Goal: Information Seeking & Learning: Learn about a topic

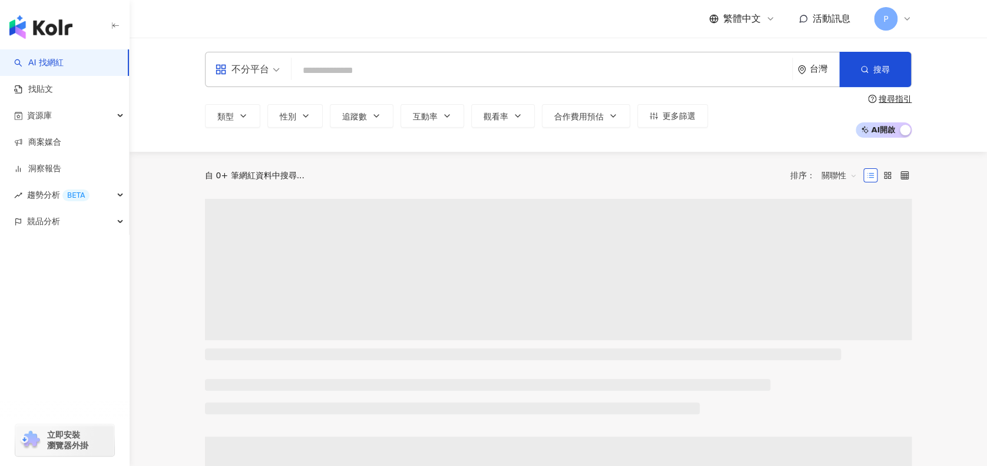
click at [393, 76] on input "search" at bounding box center [541, 70] width 491 height 22
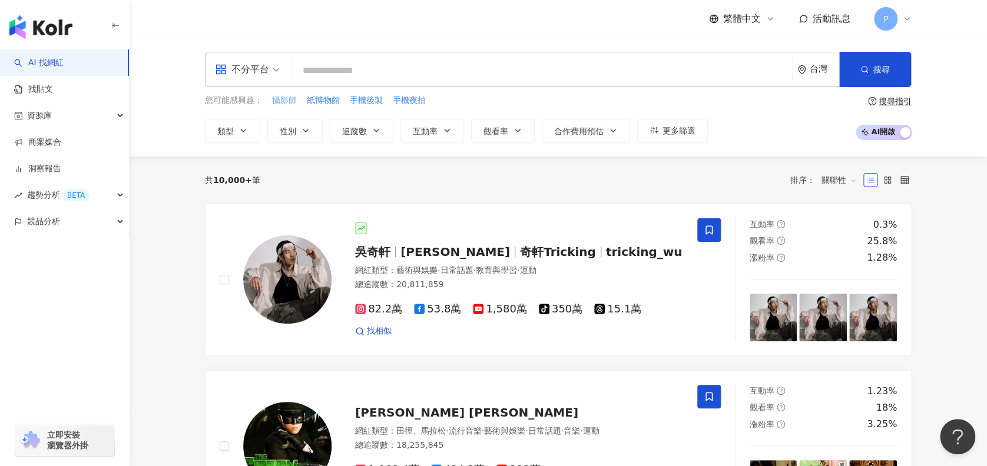
click at [274, 99] on span "攝影師" at bounding box center [284, 101] width 25 height 12
type input "***"
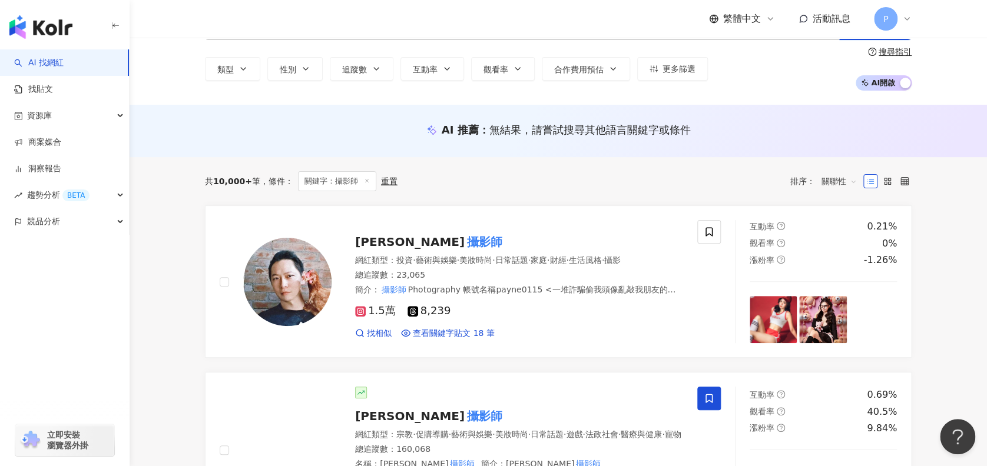
scroll to position [78, 0]
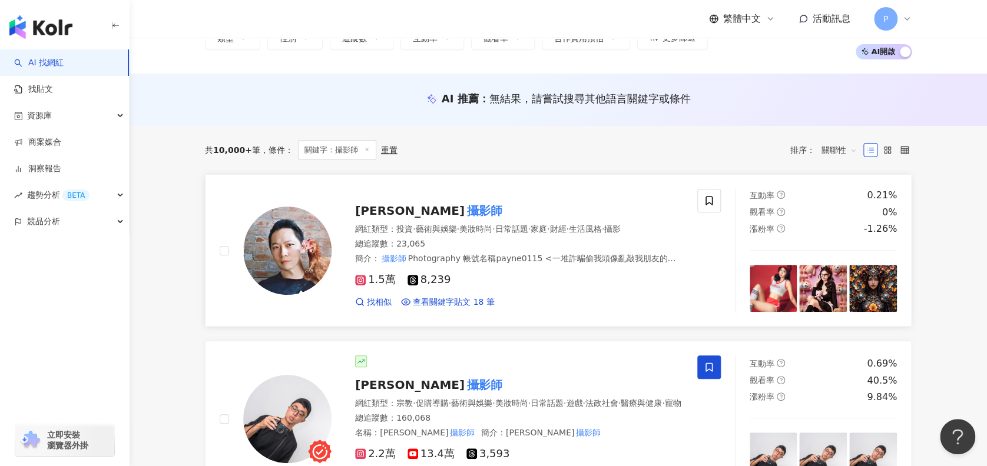
click at [446, 202] on div "黃建豪 攝影師" at bounding box center [519, 210] width 328 height 16
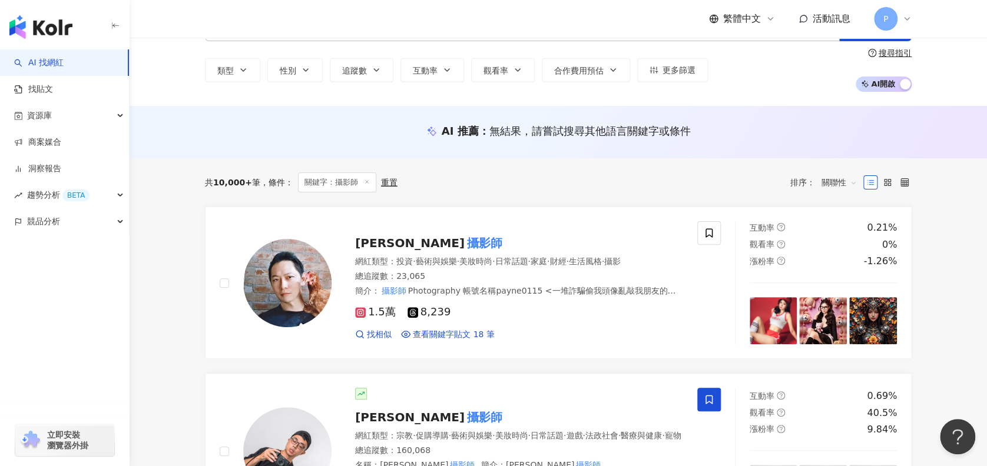
scroll to position [0, 0]
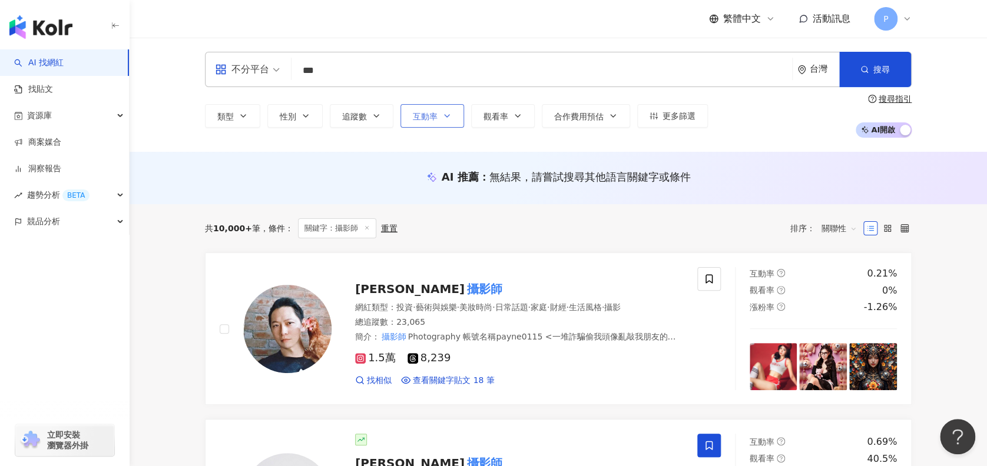
click at [447, 119] on icon "button" at bounding box center [446, 115] width 9 height 9
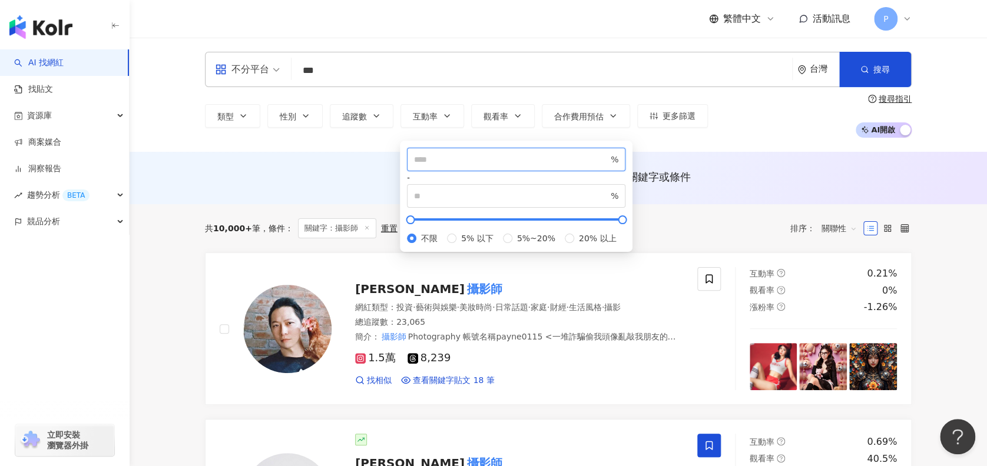
click at [461, 166] on input "number" at bounding box center [511, 159] width 194 height 13
type input "*"
click at [740, 163] on div "AI 推薦 ： 無結果，請嘗試搜尋其他語言關鍵字或條件" at bounding box center [557, 178] width 857 height 52
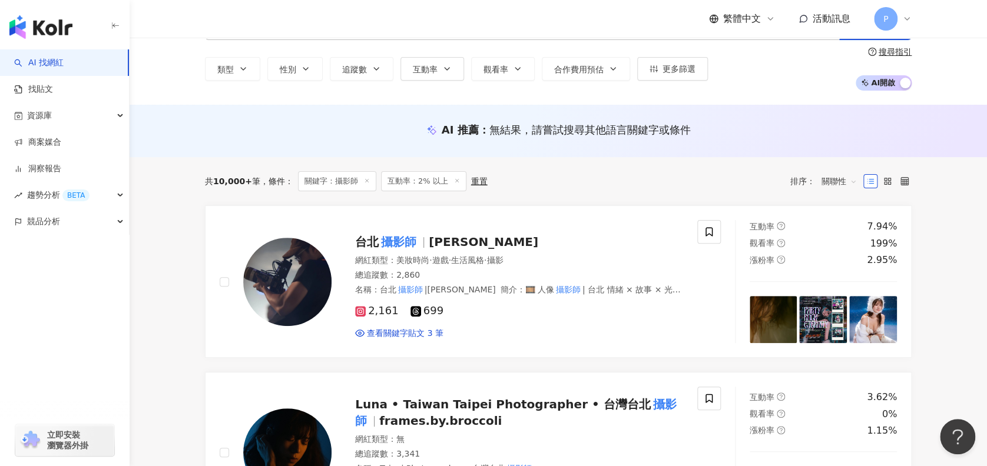
scroll to position [78, 0]
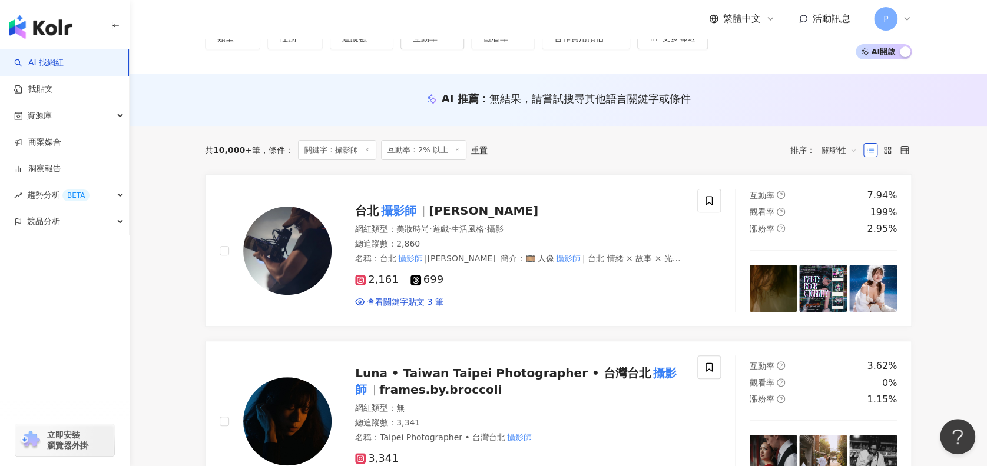
click at [849, 147] on span "關聯性" at bounding box center [838, 150] width 35 height 19
click at [853, 195] on div "追蹤數" at bounding box center [839, 194] width 44 height 20
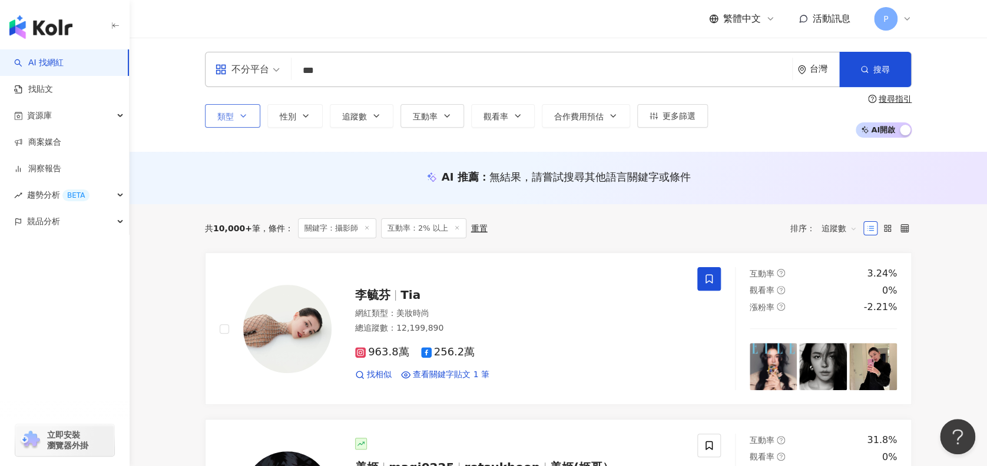
click at [237, 112] on button "類型" at bounding box center [232, 116] width 55 height 24
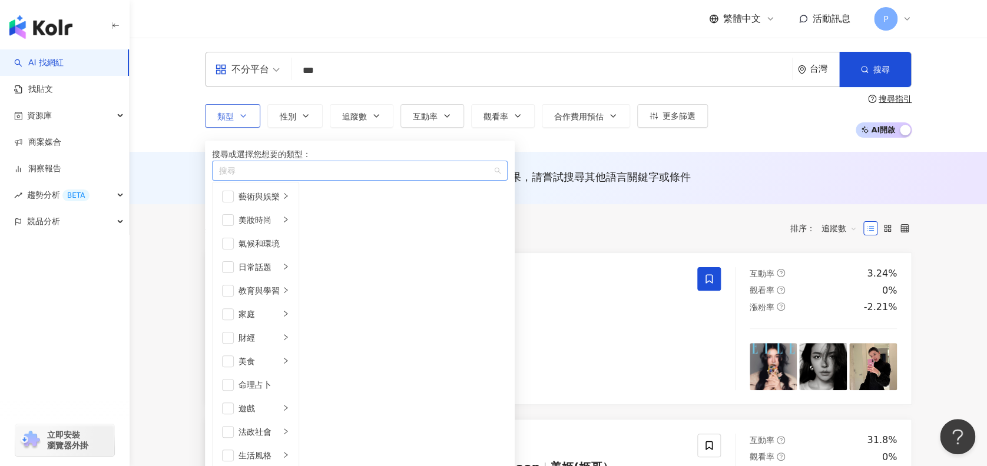
click at [257, 174] on div "搜尋" at bounding box center [359, 171] width 295 height 20
type input "*"
type input "**"
click at [311, 198] on div "攝影" at bounding box center [354, 191] width 281 height 13
click at [801, 138] on div "不分平台 *** 台灣 搜尋 類型 搜尋或選擇您想要的類型： 攝影 攝影 藝術與娛樂 美妝時尚 氣候和環境 日常話題 教育與學習 家庭 財經 美食 命理占卜 …" at bounding box center [557, 95] width 857 height 114
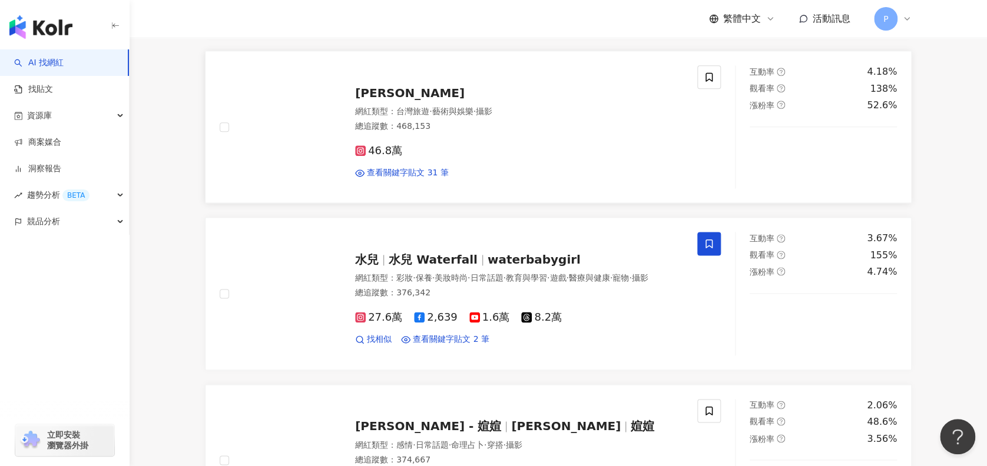
scroll to position [706, 0]
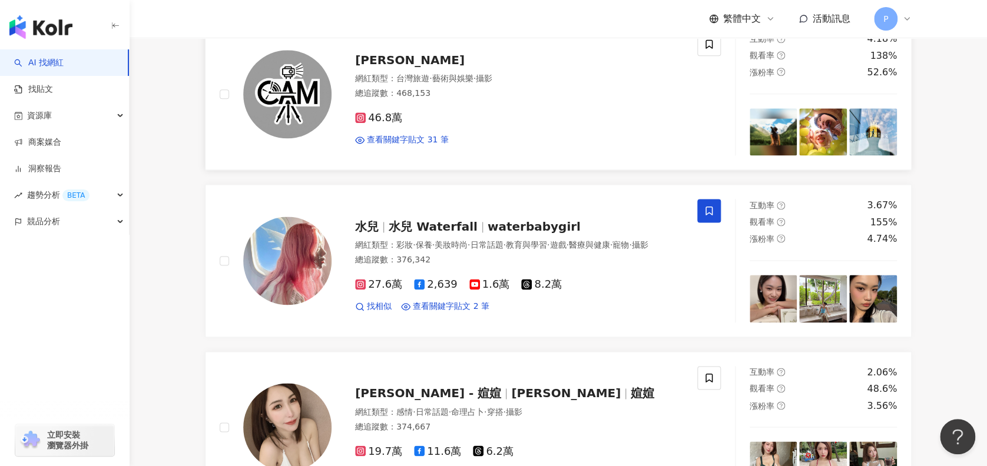
click at [537, 146] on div "46.8萬 查看關鍵字貼文 31 筆" at bounding box center [519, 124] width 328 height 44
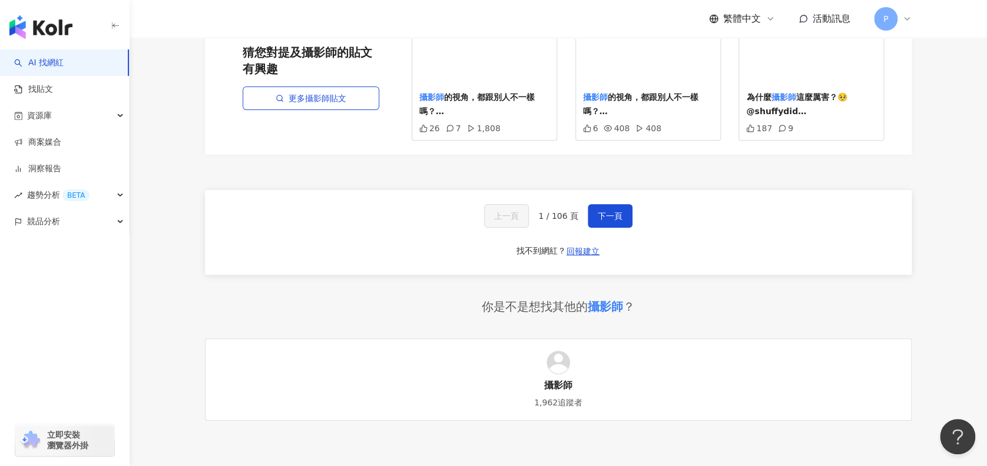
scroll to position [2354, 0]
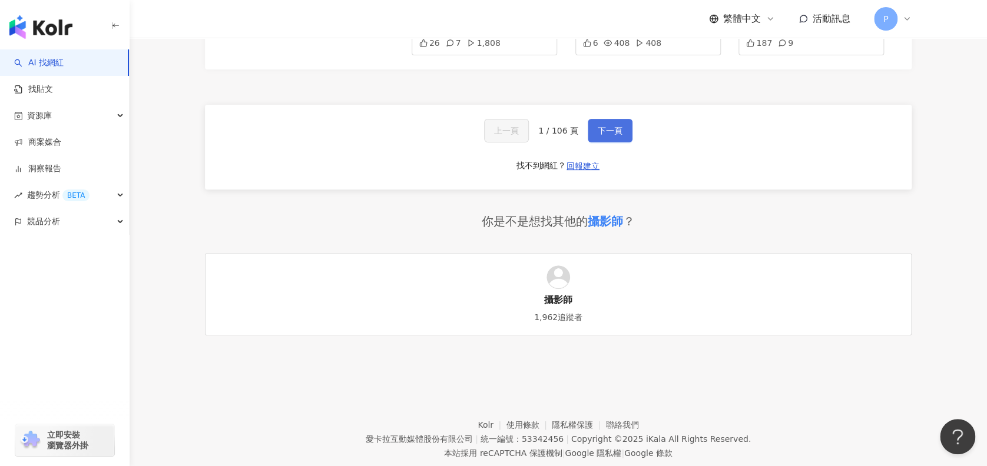
click at [597, 135] on span "下一頁" at bounding box center [609, 130] width 25 height 9
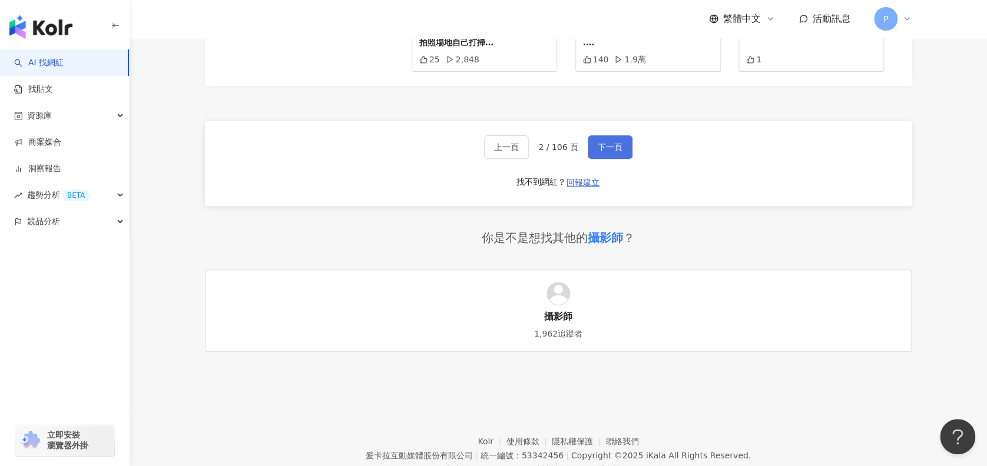
click at [605, 152] on span "下一頁" at bounding box center [609, 146] width 25 height 9
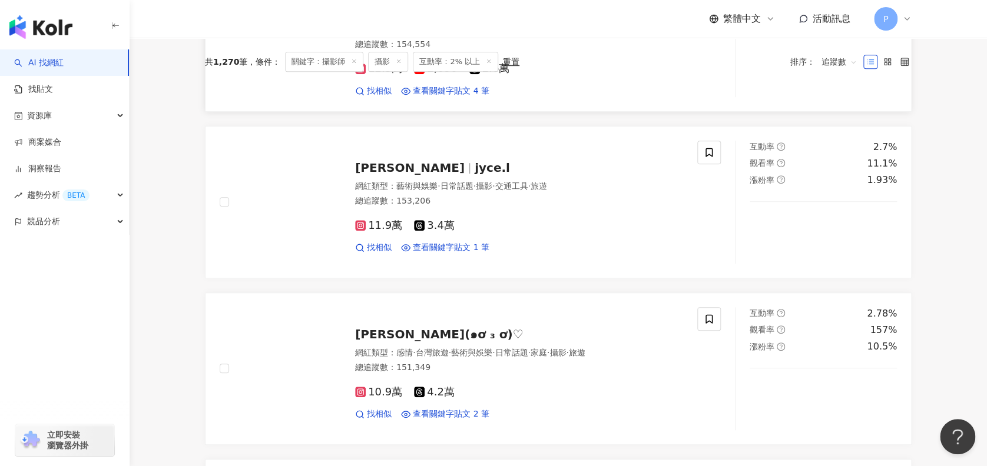
scroll to position [317, 0]
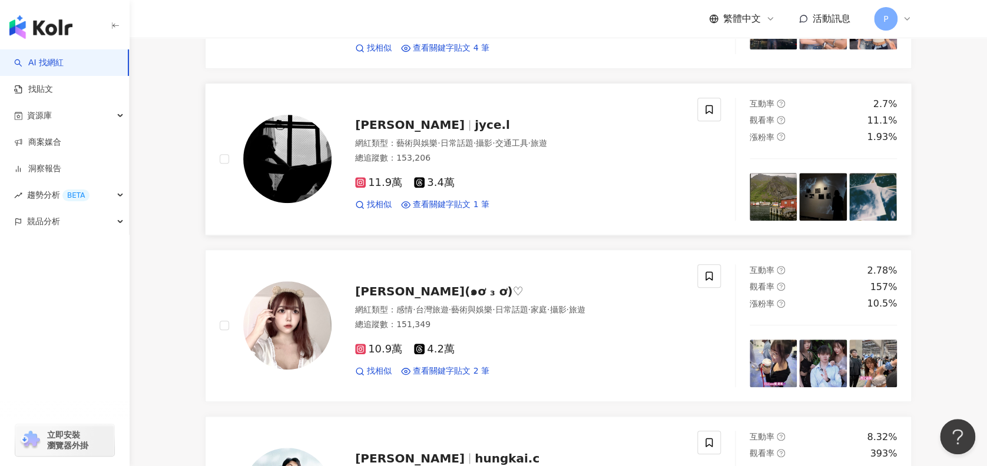
click at [556, 190] on div "11.9萬 3.4萬" at bounding box center [519, 183] width 328 height 13
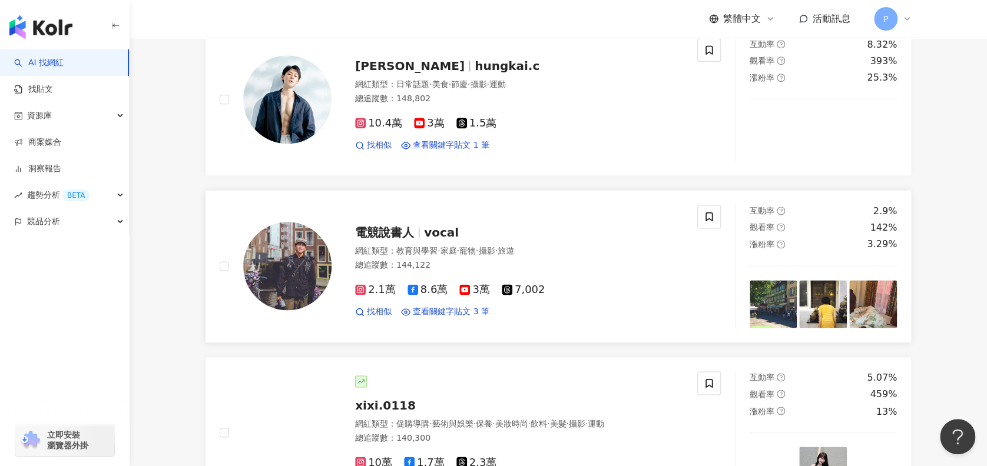
scroll to position [788, 0]
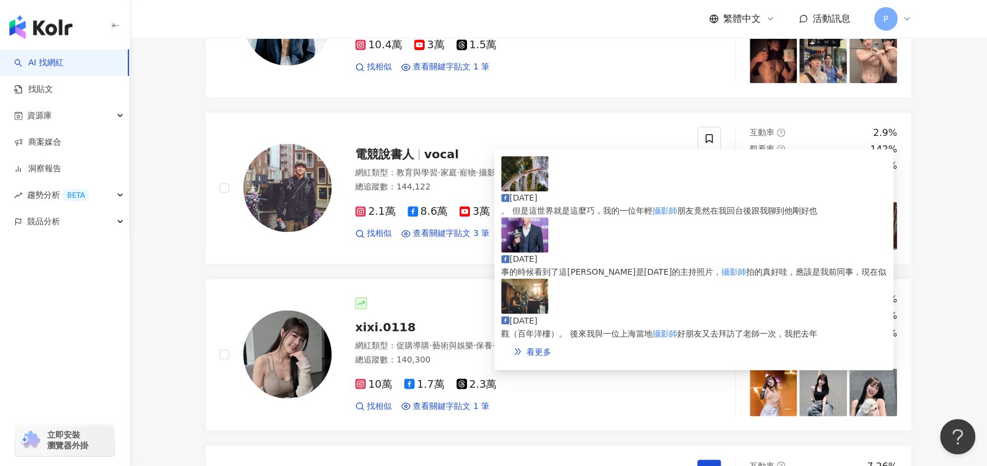
click at [519, 270] on div "2025/4/15 。 但是這世界就是這麼巧，我的一位年輕 攝影師 朋友竟然在我回台後跟我聊到他剛好也 2024/10/14 事的時候看到了這張同是17年的主…" at bounding box center [693, 259] width 385 height 207
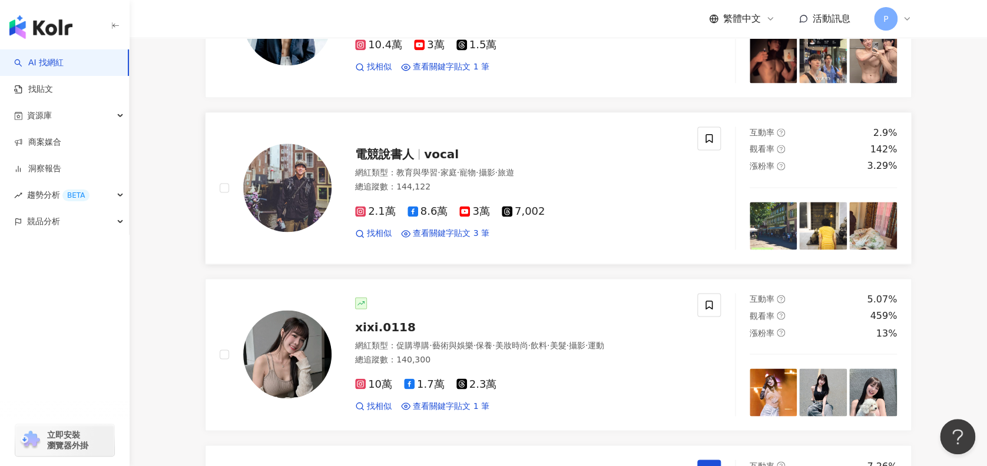
click at [437, 250] on div "電競說書人 vocal 網紅類型 ： 教育與學習 · 家庭 · 寵物 · 攝影 · 旅遊 總追蹤數 ： 144,122 2.1萬 8.6萬 3萬 7,002 …" at bounding box center [458, 188] width 477 height 123
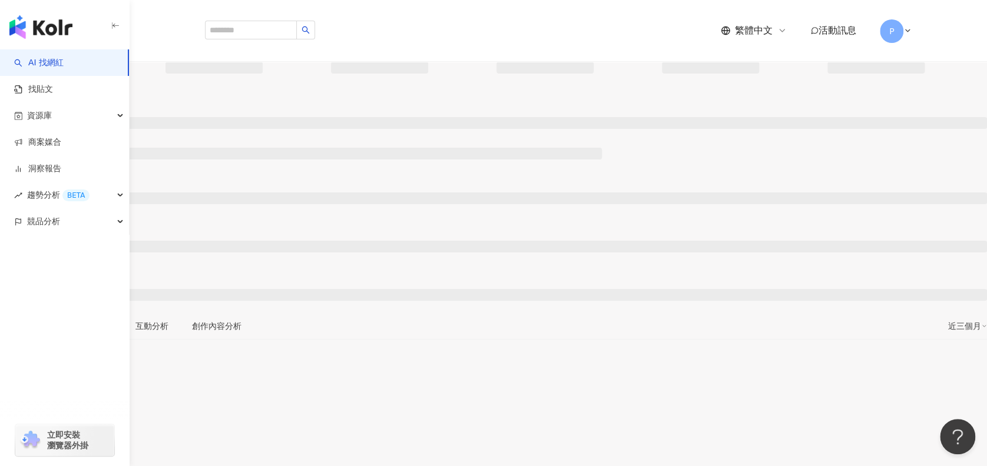
scroll to position [78, 0]
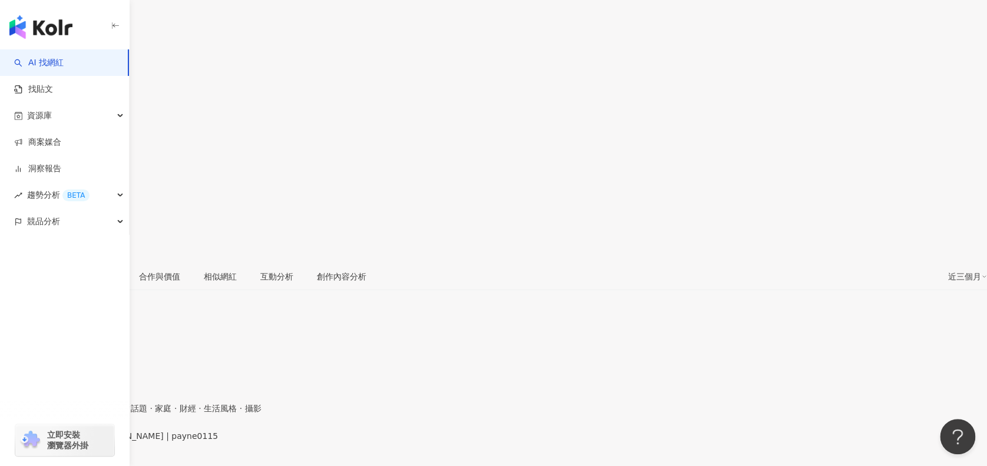
click at [104, 441] on div "https://www.instagram.com/payne0115/" at bounding box center [58, 445] width 92 height 9
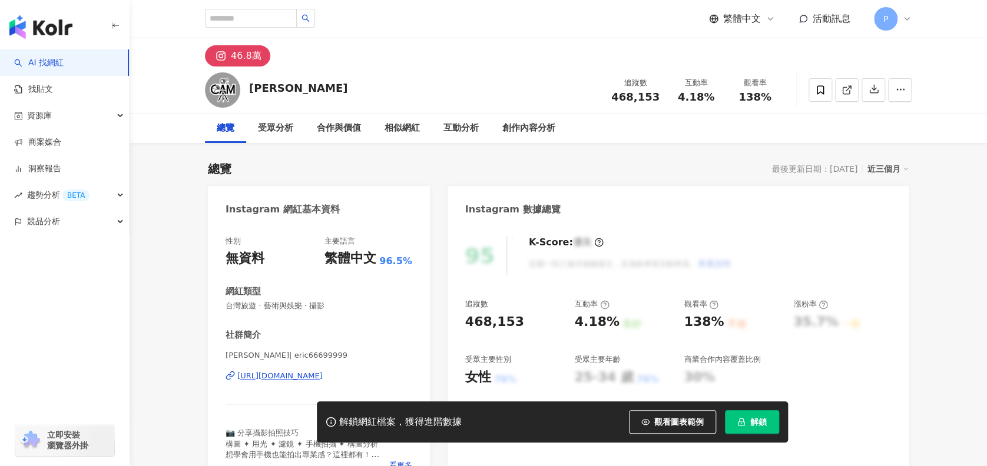
click at [323, 372] on div "https://www.instagram.com/eric66699999/" at bounding box center [279, 376] width 85 height 11
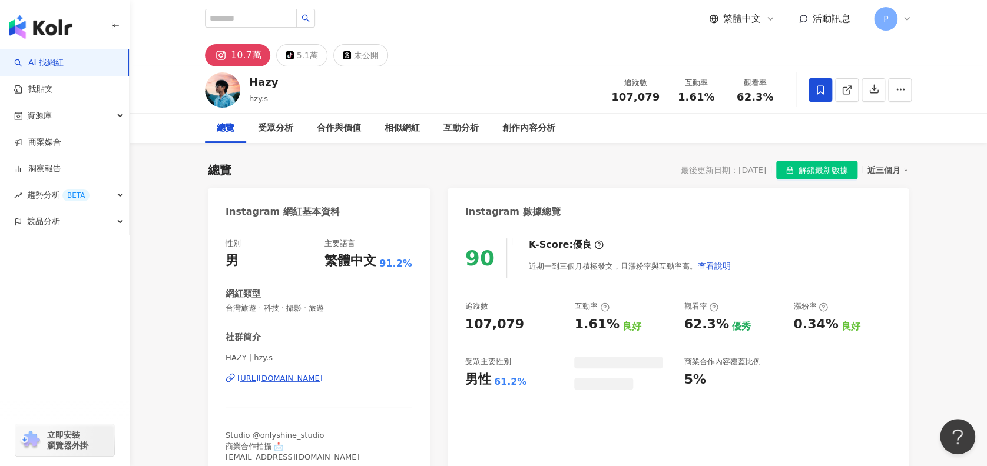
scroll to position [157, 0]
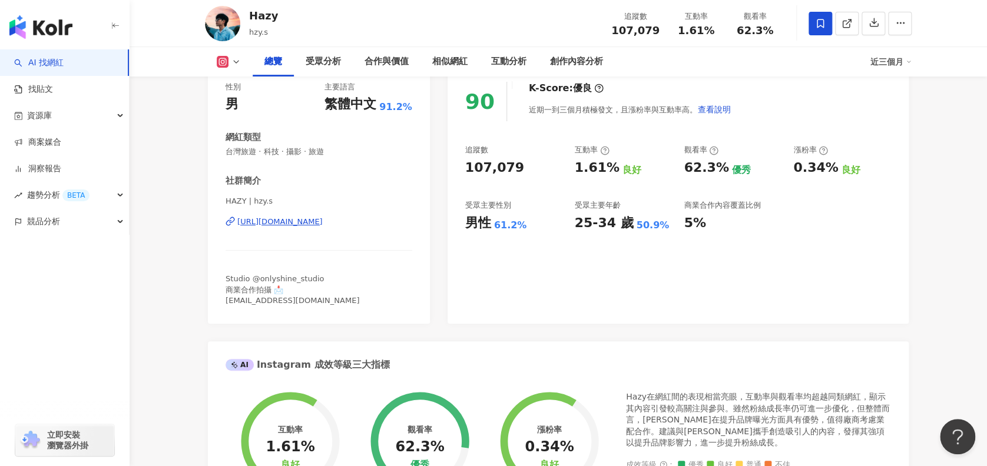
click at [323, 222] on div "https://www.instagram.com/hzy.s/" at bounding box center [279, 222] width 85 height 11
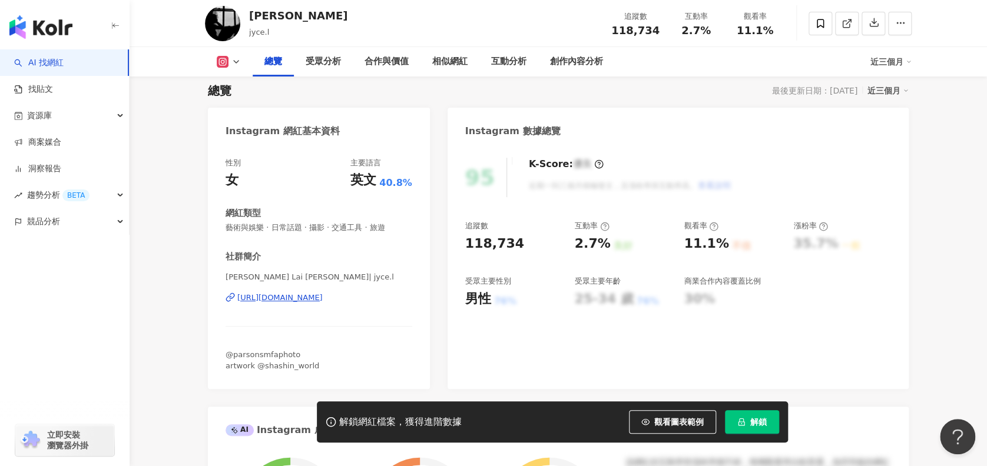
scroll to position [157, 0]
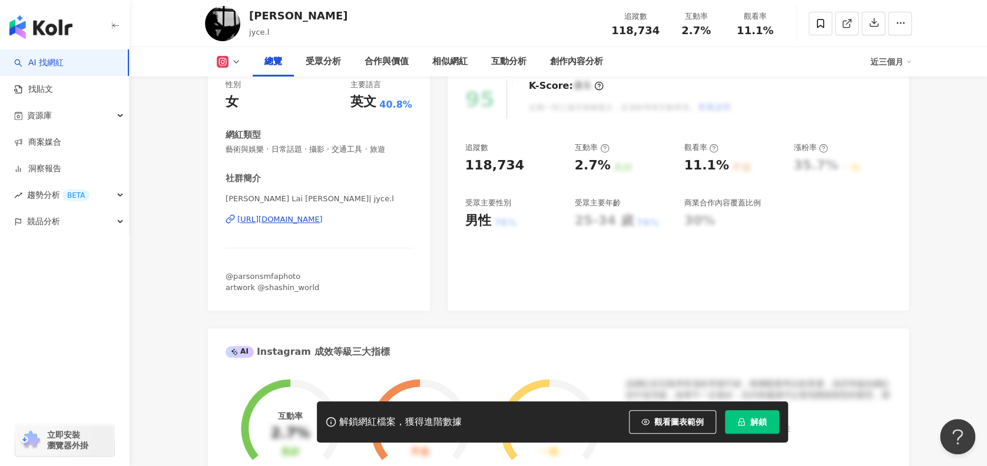
click at [322, 225] on div "https://www.instagram.com/jyce.l/" at bounding box center [279, 219] width 85 height 11
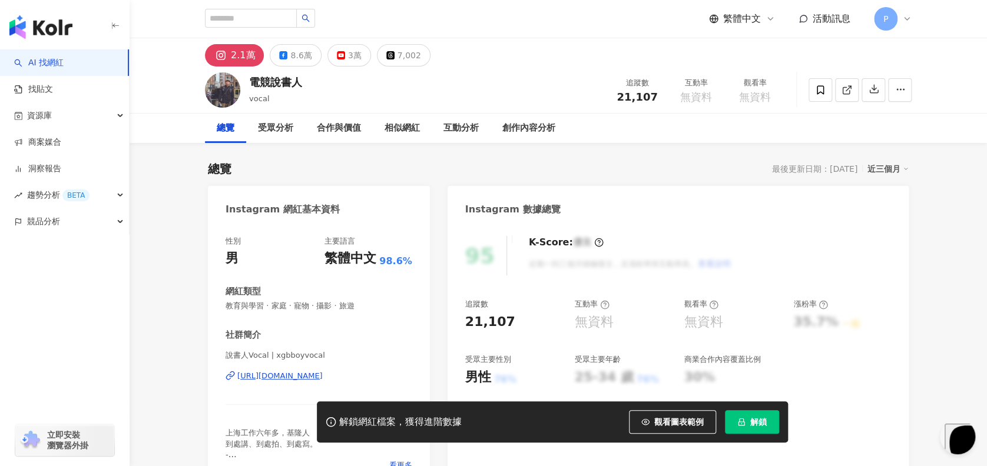
click at [319, 371] on div "[URL][DOMAIN_NAME]" at bounding box center [279, 376] width 85 height 11
